Goal: Information Seeking & Learning: Learn about a topic

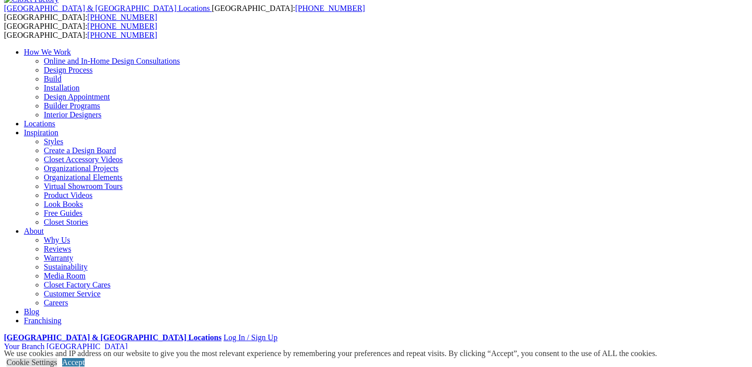
scroll to position [48, 0]
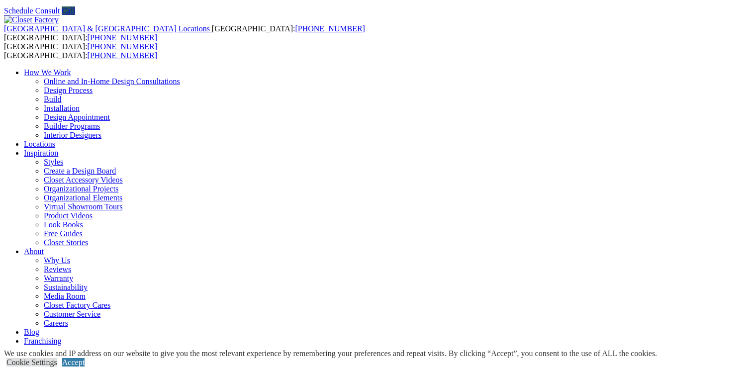
scroll to position [31, 0]
click at [84, 358] on link "Accept" at bounding box center [73, 362] width 22 height 8
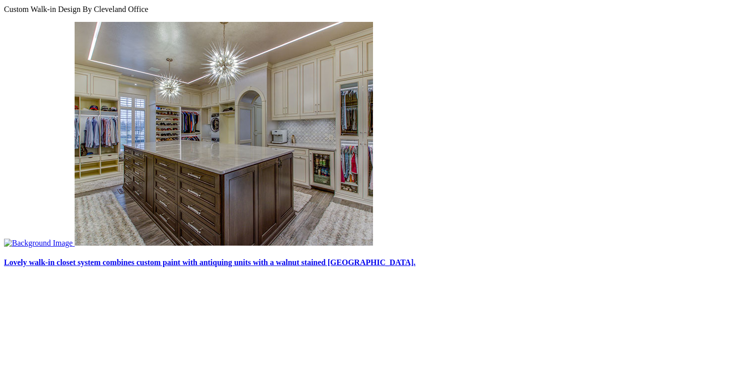
scroll to position [2746, 0]
